Goal: Task Accomplishment & Management: Manage account settings

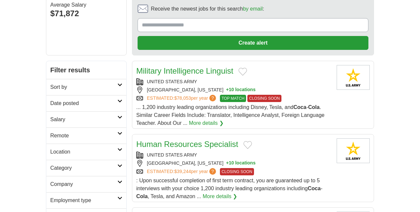
scroll to position [66, 0]
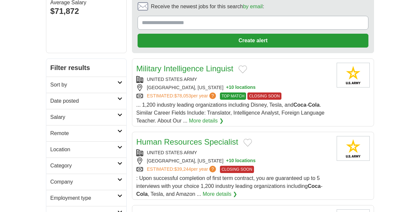
click at [50, 130] on h2 "Remote" at bounding box center [83, 134] width 67 height 8
click at [50, 147] on link "Remote jobs" at bounding box center [65, 150] width 30 height 6
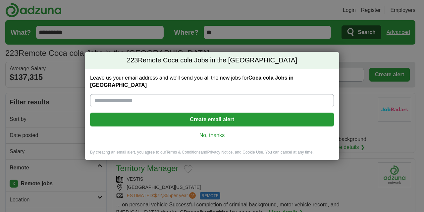
click at [113, 97] on input "Leave us your email address and we'll send you all the new jobs for Coca cola J…" at bounding box center [212, 100] width 244 height 13
type input "**********"
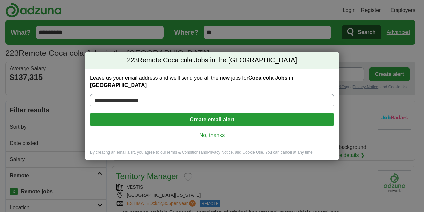
click at [203, 114] on button "Create email alert" at bounding box center [212, 120] width 244 height 14
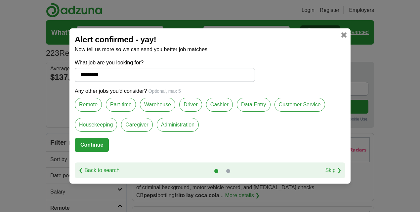
click at [90, 142] on button "Continue" at bounding box center [92, 145] width 34 height 14
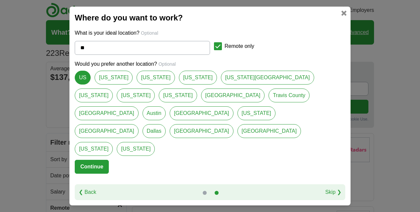
click at [95, 160] on button "Continue" at bounding box center [92, 167] width 34 height 14
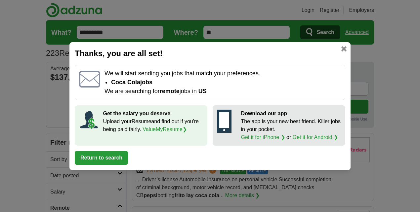
click at [101, 159] on button "Return to search" at bounding box center [101, 158] width 53 height 14
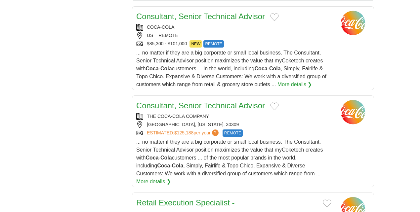
scroll to position [684, 0]
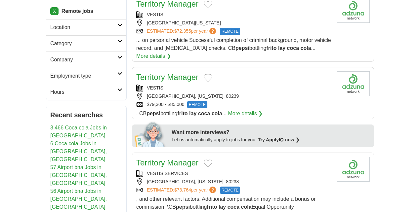
drag, startPoint x: 261, startPoint y: 118, endPoint x: 261, endPoint y: 115, distance: 3.7
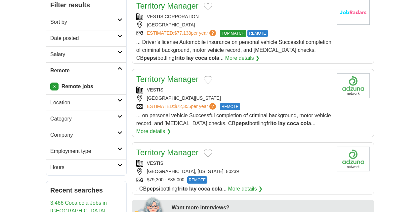
scroll to position [0, 0]
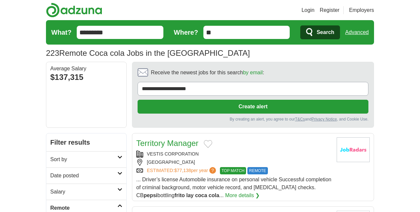
click at [205, 31] on input "**" at bounding box center [246, 32] width 87 height 13
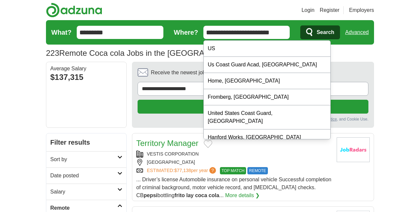
type input "**********"
click at [300, 25] on button "Search" at bounding box center [319, 32] width 39 height 14
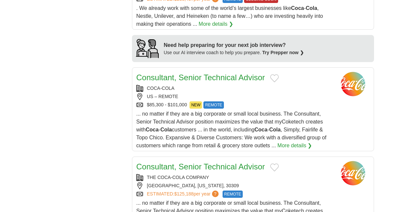
scroll to position [573, 0]
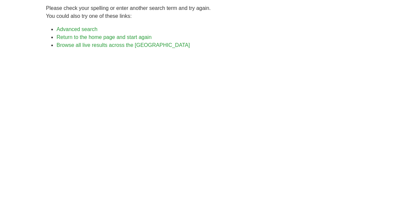
scroll to position [66, 0]
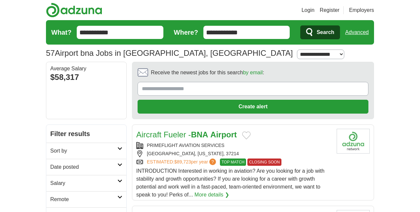
click at [50, 196] on h2 "Remote" at bounding box center [83, 200] width 67 height 8
click at [50, 212] on link "Remote jobs" at bounding box center [65, 216] width 30 height 6
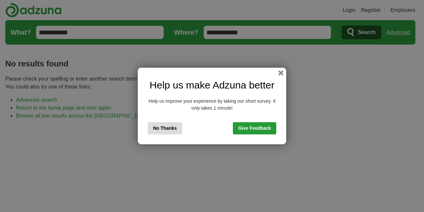
click at [156, 126] on button "No Thanks" at bounding box center [165, 128] width 34 height 12
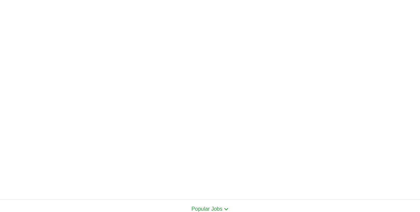
scroll to position [220, 0]
